Goal: Task Accomplishment & Management: Use online tool/utility

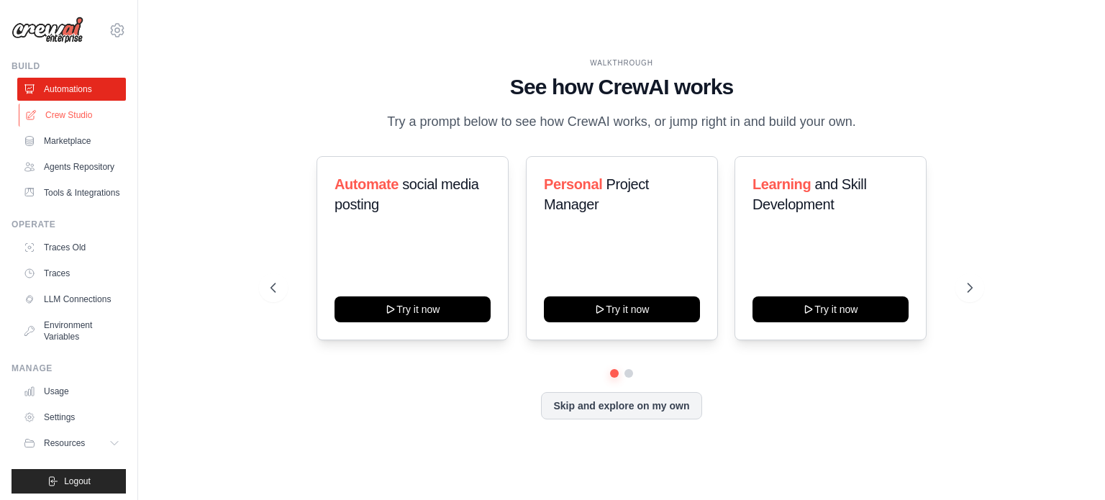
click at [64, 119] on link "Crew Studio" at bounding box center [73, 115] width 109 height 23
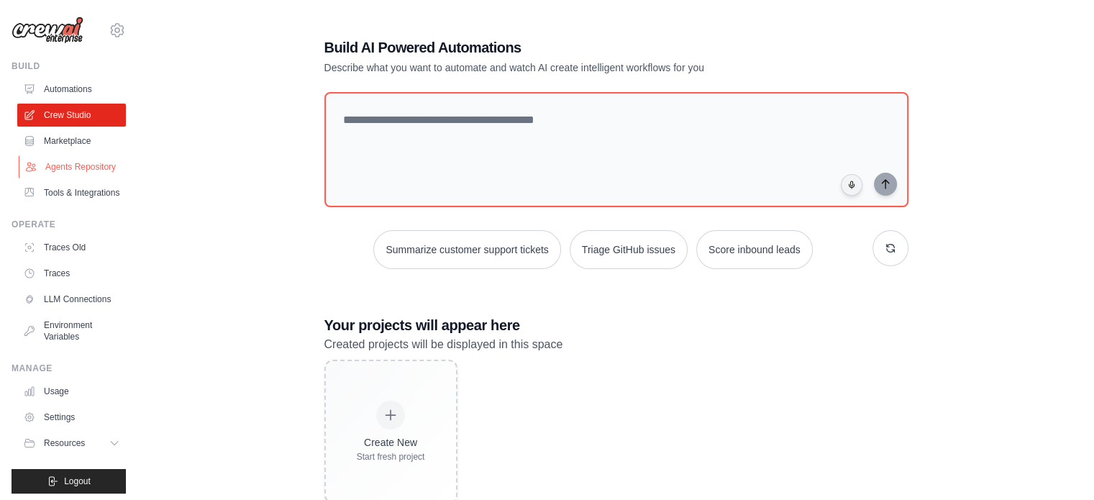
click at [68, 164] on link "Agents Repository" at bounding box center [73, 166] width 109 height 23
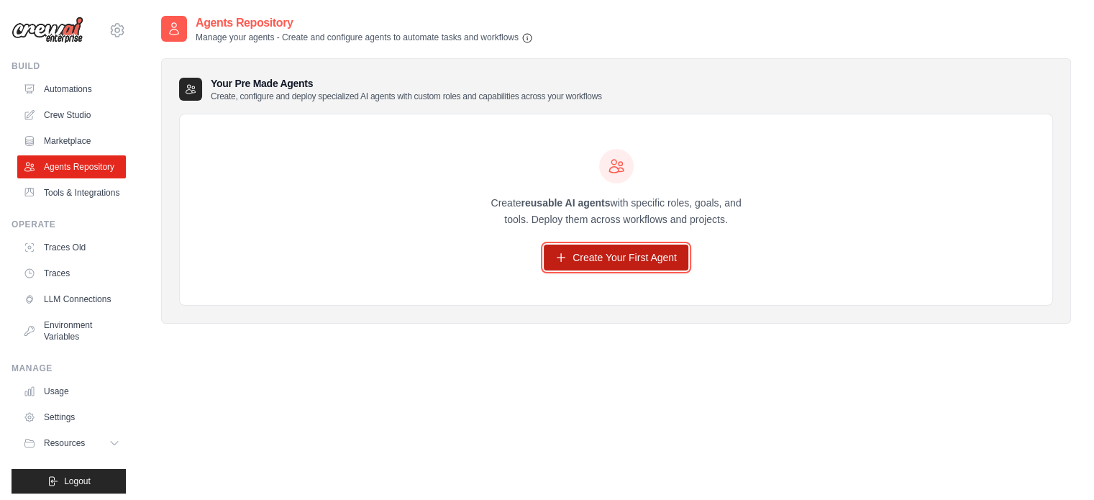
click at [644, 268] on link "Create Your First Agent" at bounding box center [616, 258] width 145 height 26
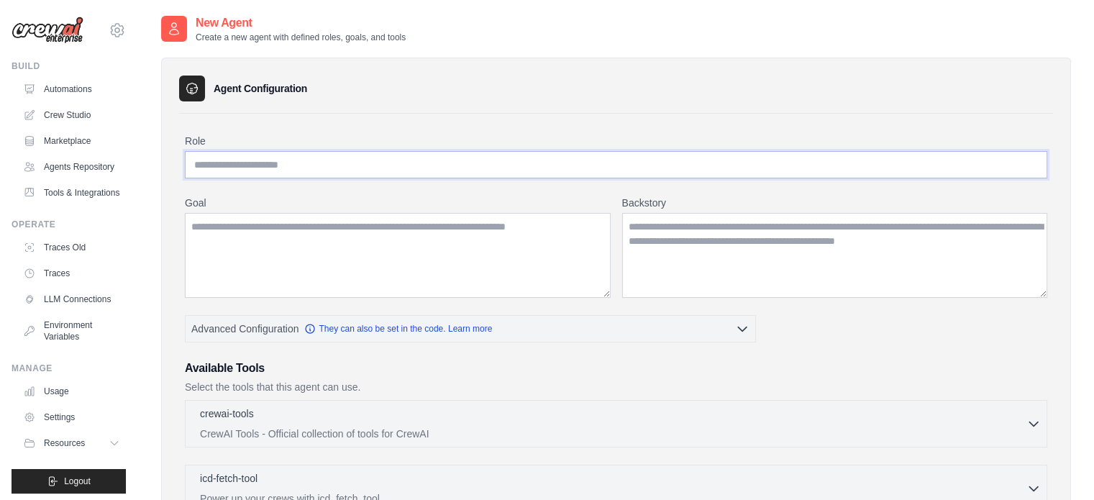
click at [354, 160] on input "Role" at bounding box center [616, 164] width 862 height 27
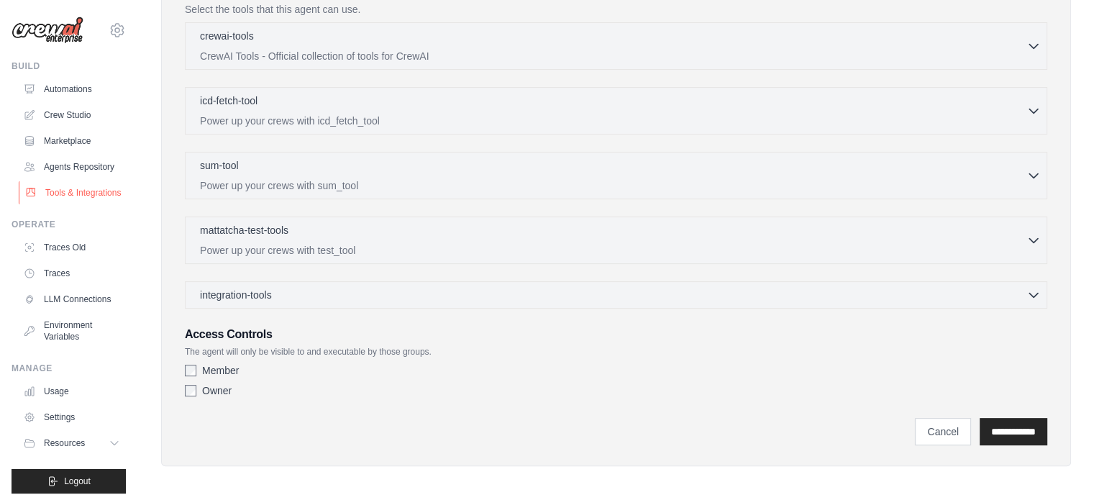
click at [37, 204] on link "Tools & Integrations" at bounding box center [73, 192] width 109 height 23
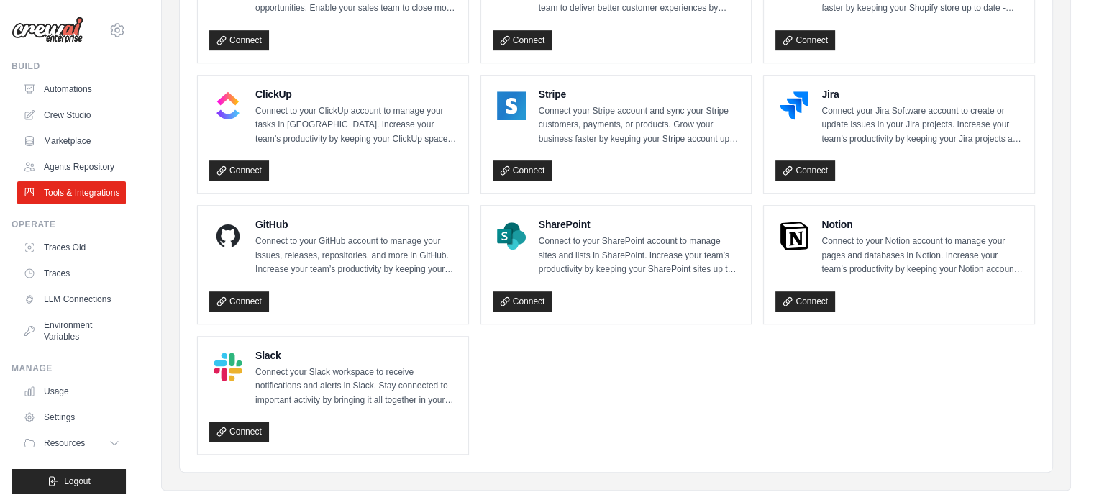
scroll to position [791, 0]
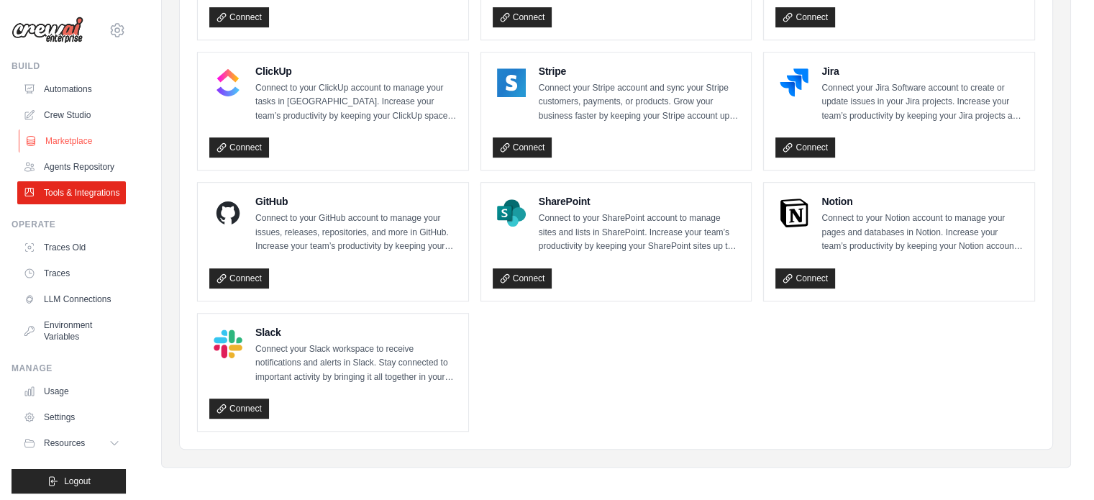
click at [53, 131] on link "Marketplace" at bounding box center [73, 140] width 109 height 23
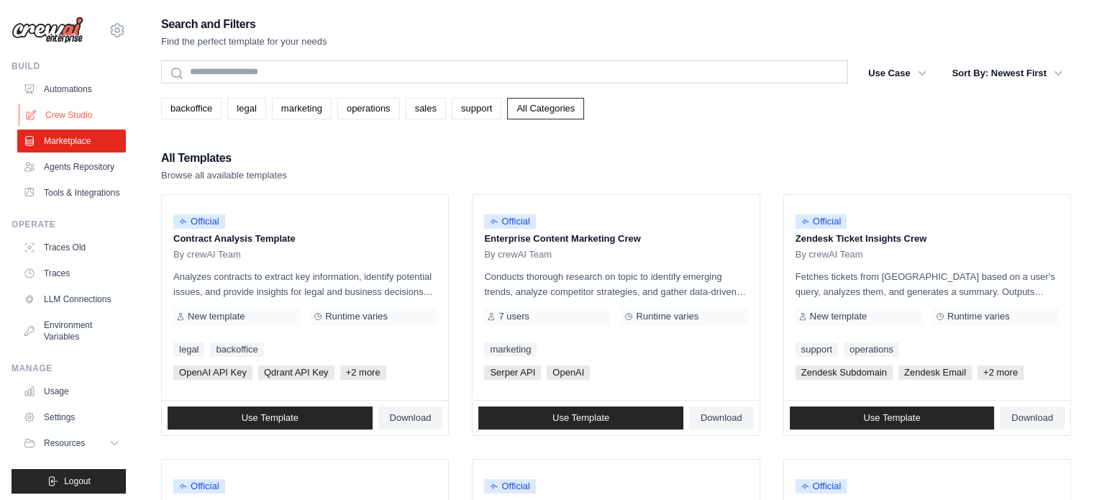
click at [63, 119] on link "Crew Studio" at bounding box center [73, 115] width 109 height 23
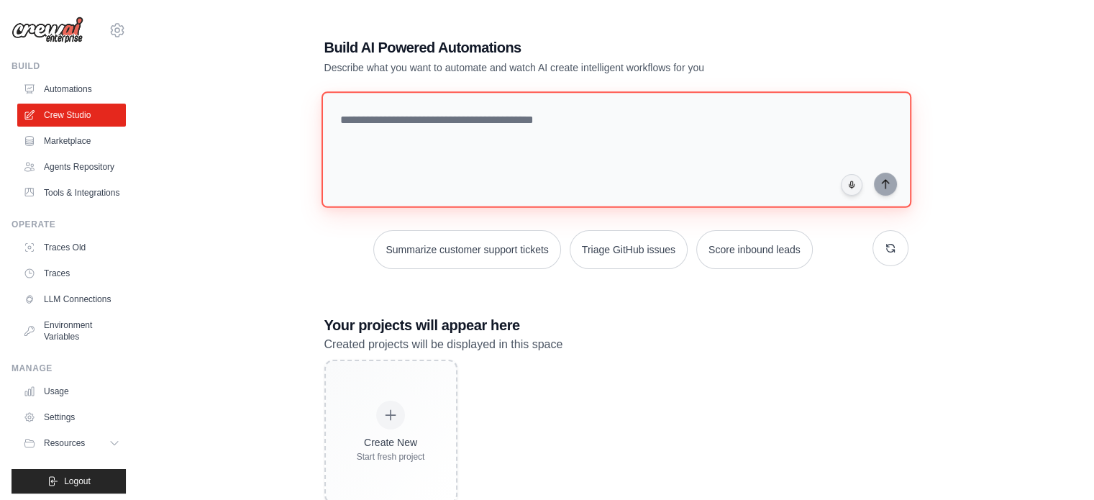
click at [388, 137] on textarea at bounding box center [616, 149] width 590 height 117
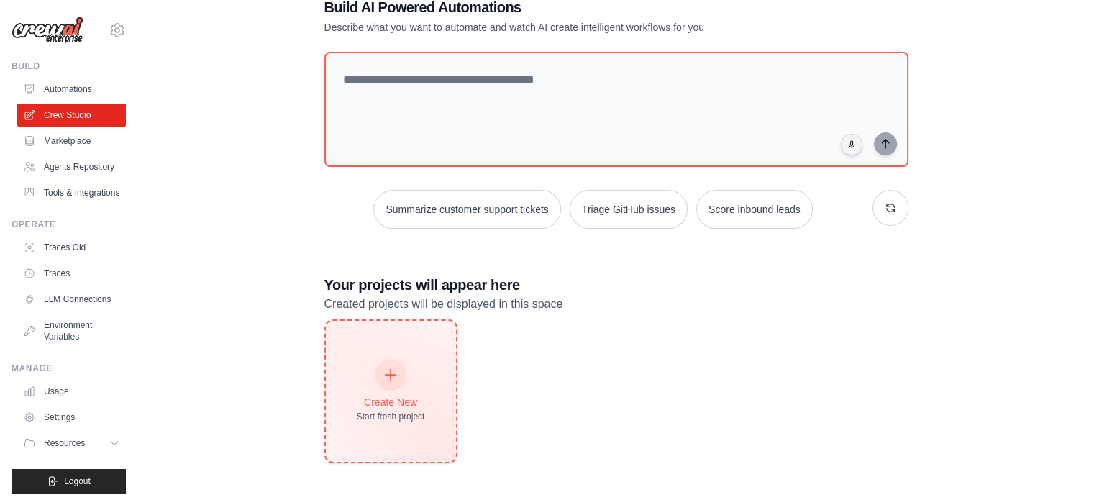
click at [377, 396] on div "Create New" at bounding box center [391, 402] width 68 height 14
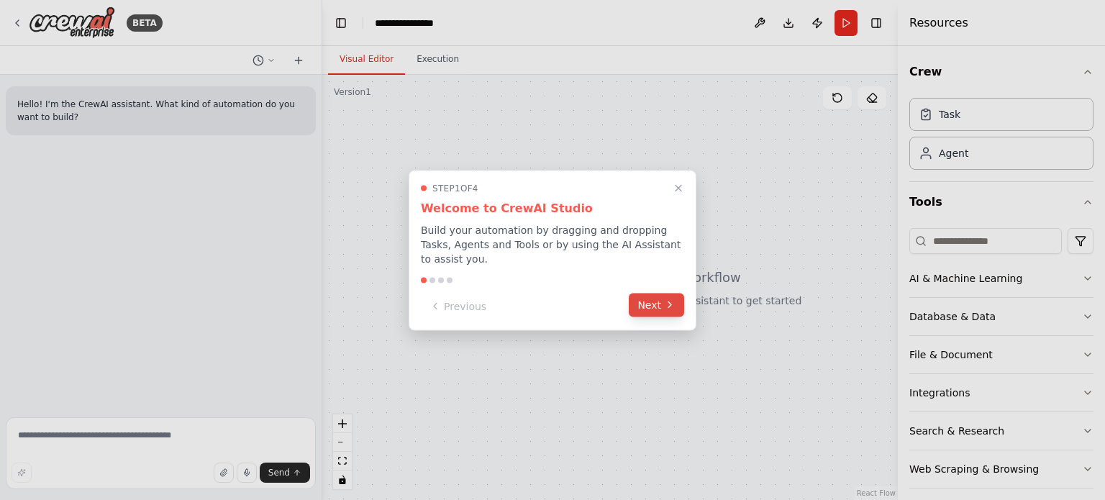
click at [663, 296] on button "Next" at bounding box center [656, 305] width 55 height 24
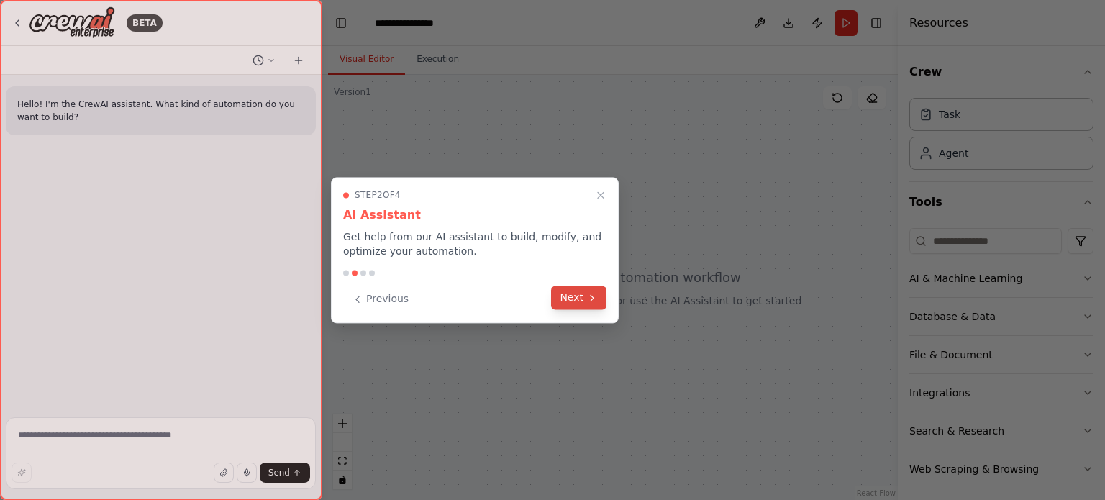
click at [574, 294] on button "Next" at bounding box center [578, 298] width 55 height 24
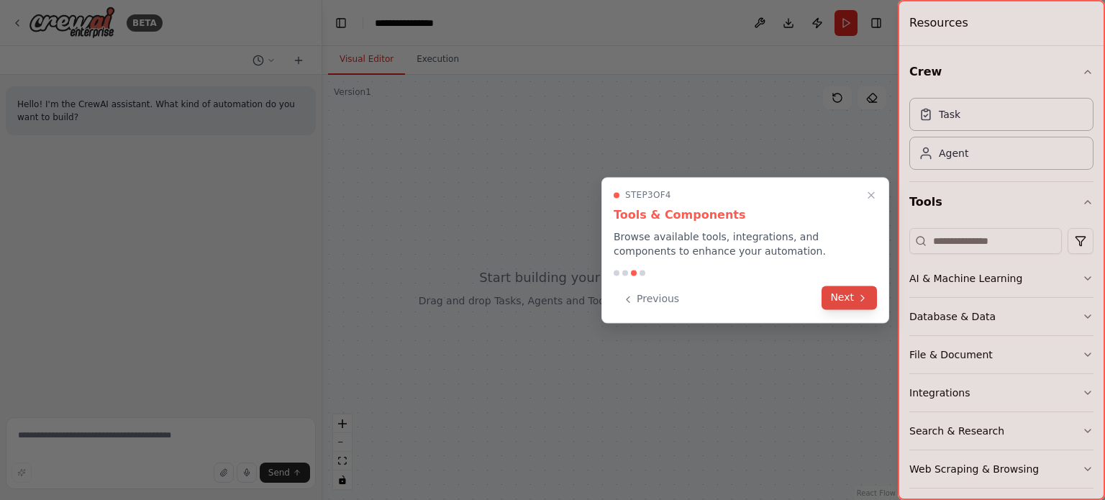
click at [854, 308] on button "Next" at bounding box center [848, 298] width 55 height 24
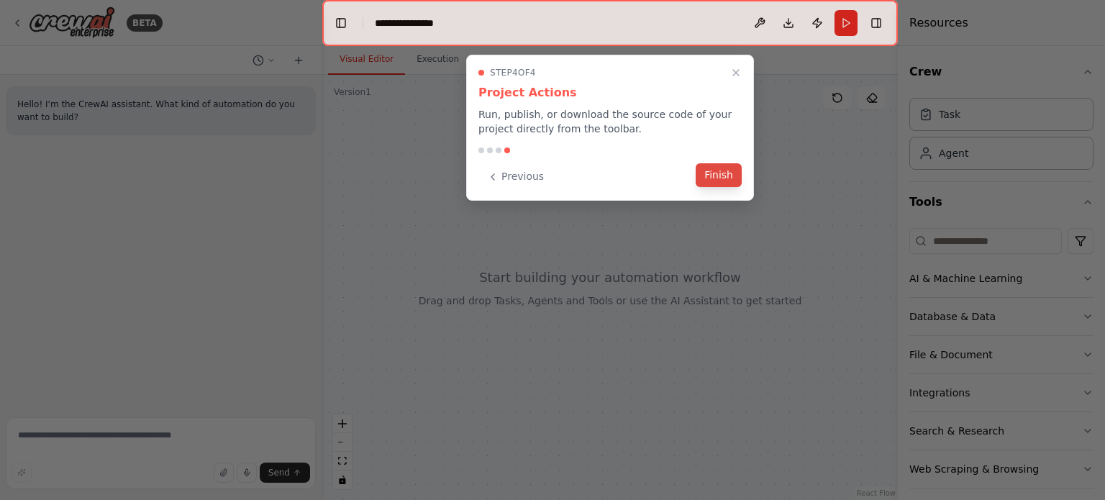
click at [714, 176] on button "Finish" at bounding box center [718, 175] width 46 height 24
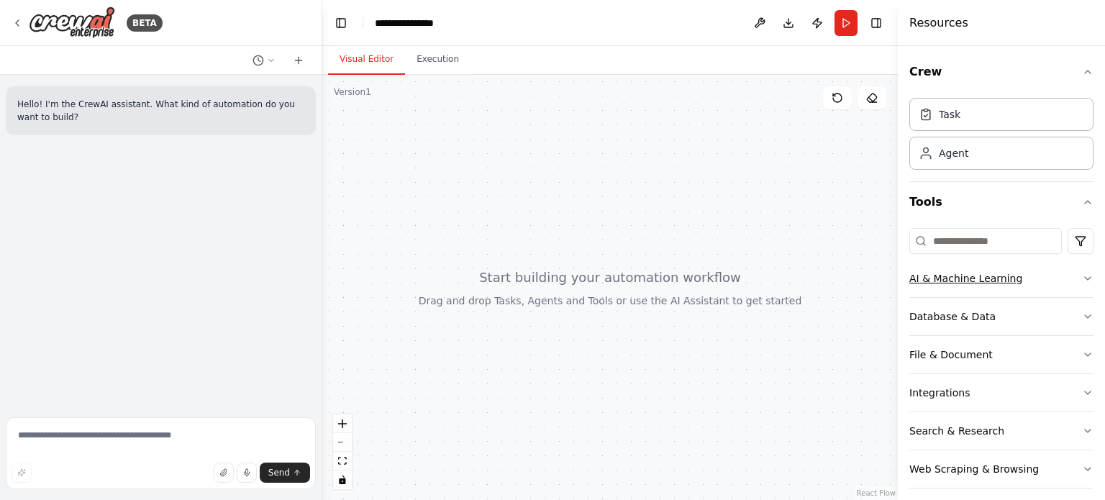
click at [942, 277] on div "AI & Machine Learning" at bounding box center [965, 278] width 113 height 14
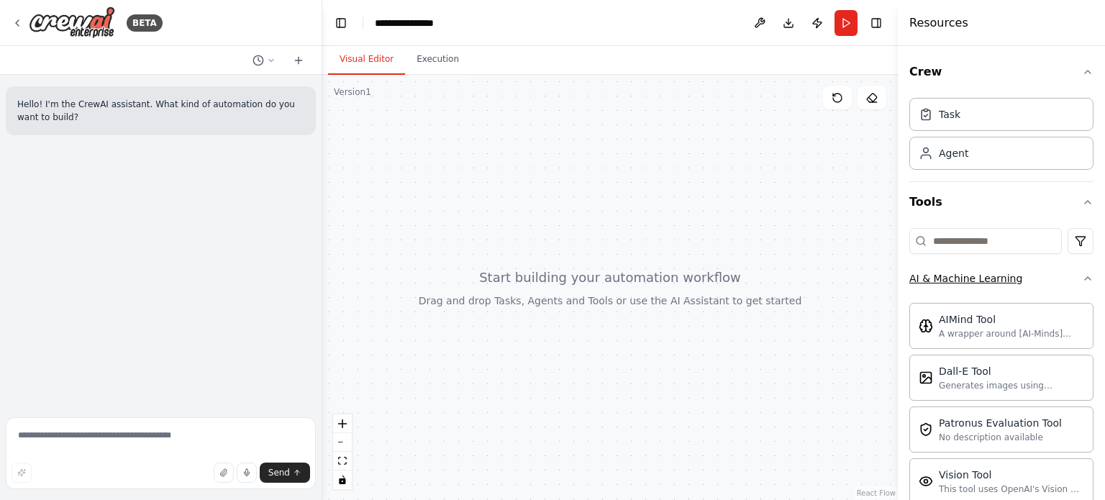
click at [942, 277] on div "AI & Machine Learning" at bounding box center [965, 278] width 113 height 14
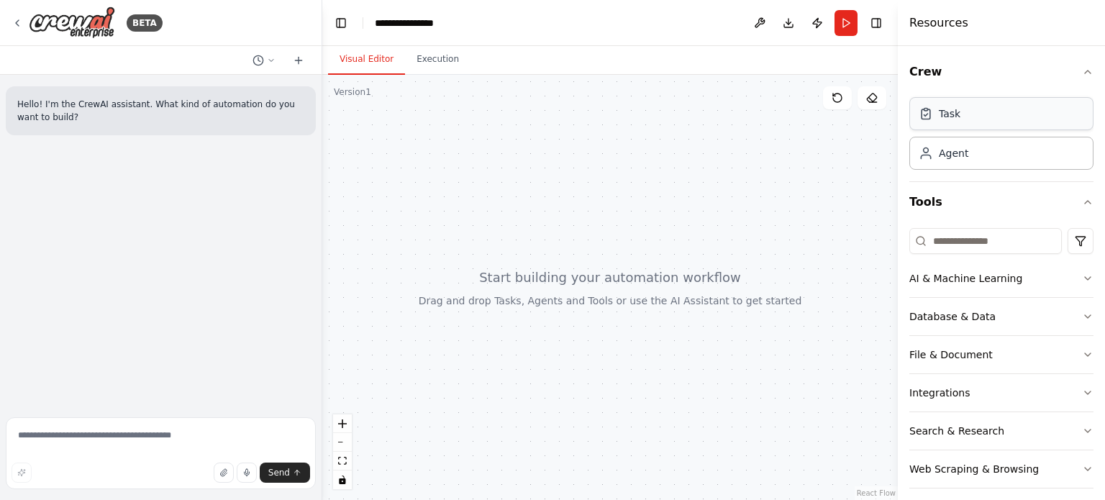
click at [950, 126] on div "Task" at bounding box center [1001, 113] width 184 height 33
click at [936, 155] on div "Agent" at bounding box center [943, 152] width 50 height 14
click at [549, 149] on div at bounding box center [609, 287] width 575 height 425
click at [408, 111] on div at bounding box center [609, 287] width 575 height 425
